Goal: Task Accomplishment & Management: Use online tool/utility

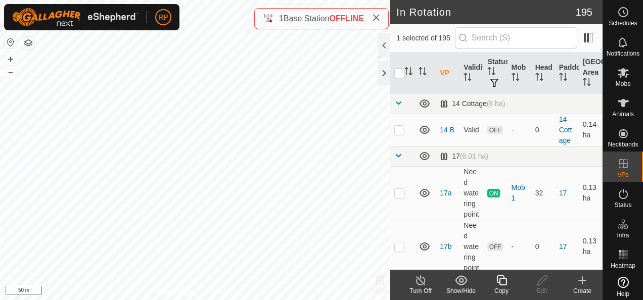
click at [502, 280] on icon at bounding box center [501, 280] width 13 height 12
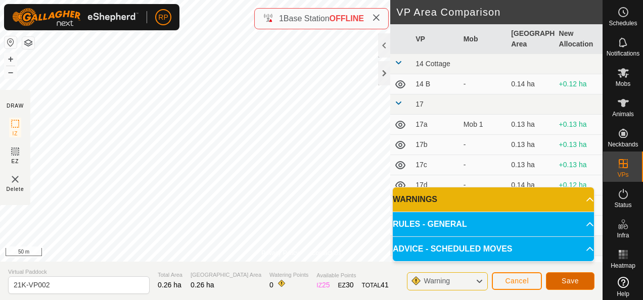
click at [568, 283] on span "Save" at bounding box center [570, 281] width 17 height 8
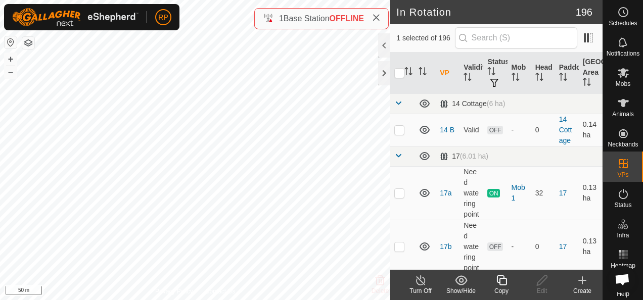
checkbox input "true"
checkbox input "false"
checkbox input "true"
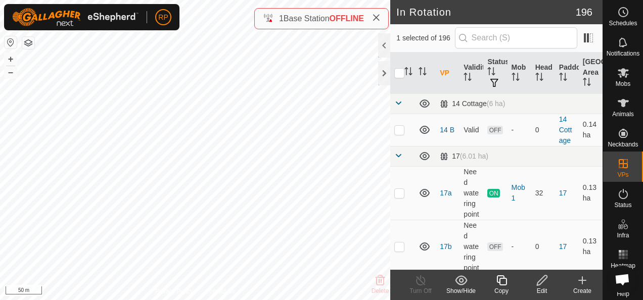
checkbox input "false"
click at [499, 280] on icon at bounding box center [501, 280] width 10 height 10
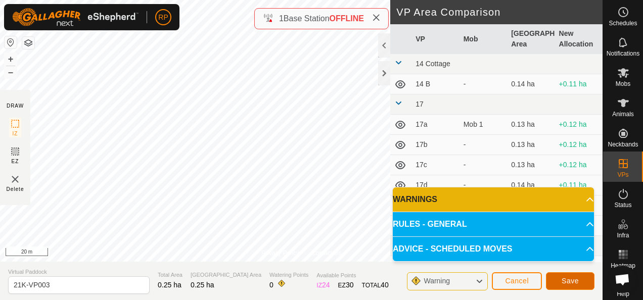
click at [570, 284] on span "Save" at bounding box center [570, 281] width 17 height 8
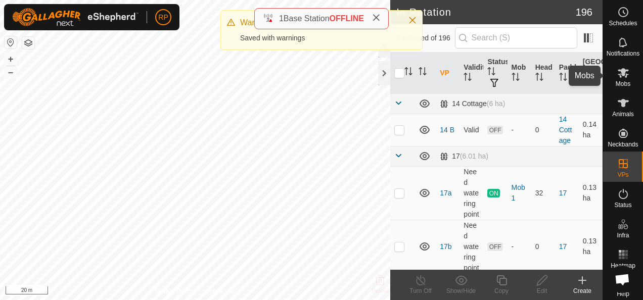
click at [620, 74] on icon at bounding box center [623, 73] width 11 height 10
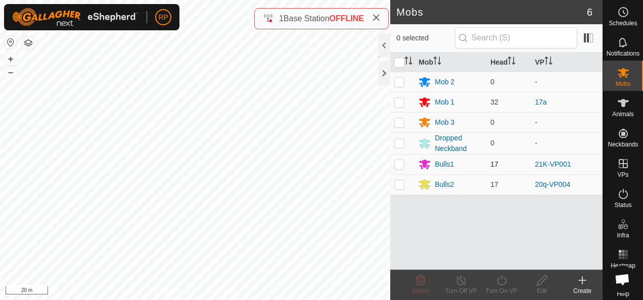
click at [398, 163] on p-checkbox at bounding box center [399, 164] width 10 height 8
checkbox input "true"
click at [501, 282] on icon at bounding box center [501, 280] width 13 height 12
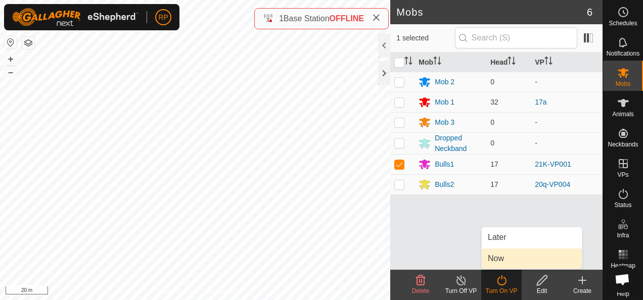
click at [492, 263] on link "Now" at bounding box center [532, 259] width 100 height 20
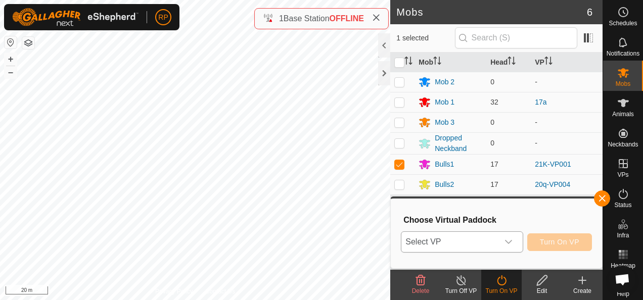
click at [492, 248] on span "Select VP" at bounding box center [449, 242] width 97 height 20
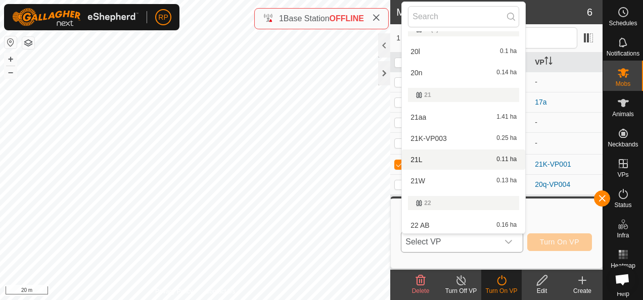
scroll to position [202, 0]
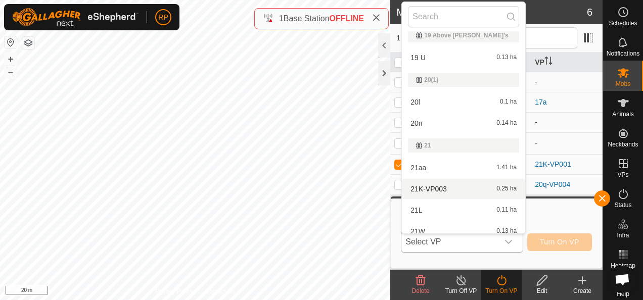
click at [435, 187] on li "21K-VP003 0.25 ha" at bounding box center [463, 189] width 123 height 20
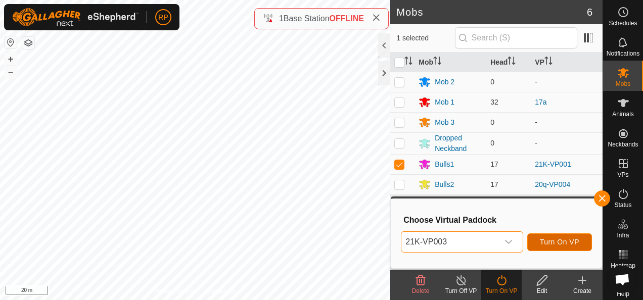
click at [564, 244] on span "Turn On VP" at bounding box center [559, 242] width 39 height 8
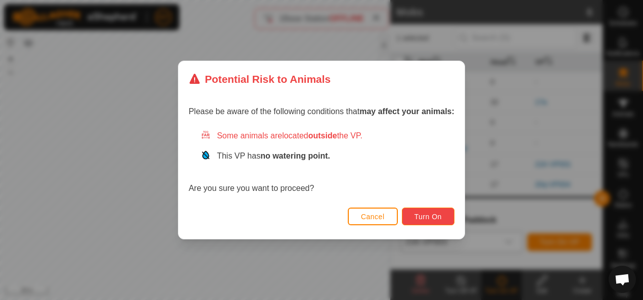
click at [432, 222] on button "Turn On" at bounding box center [428, 217] width 53 height 18
